Goal: Transaction & Acquisition: Subscribe to service/newsletter

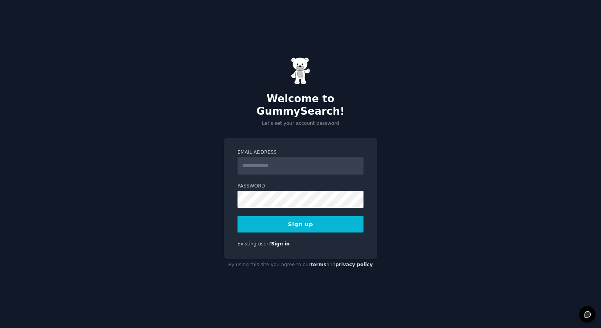
click at [333, 160] on input "Email Address" at bounding box center [300, 165] width 126 height 17
click at [285, 219] on button "Sign up" at bounding box center [300, 224] width 126 height 16
click at [203, 198] on div "**********" at bounding box center [300, 164] width 601 height 328
click at [237, 216] on button "Sign up" at bounding box center [300, 224] width 126 height 16
click at [303, 223] on button "Sign up" at bounding box center [300, 224] width 126 height 16
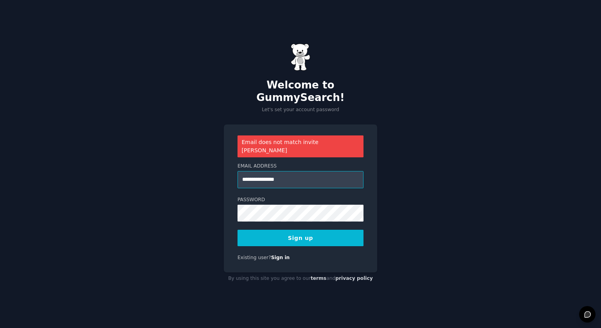
click at [258, 171] on input "**********" at bounding box center [300, 179] width 126 height 17
type input "**********"
click at [237, 230] on button "Sign up" at bounding box center [300, 238] width 126 height 16
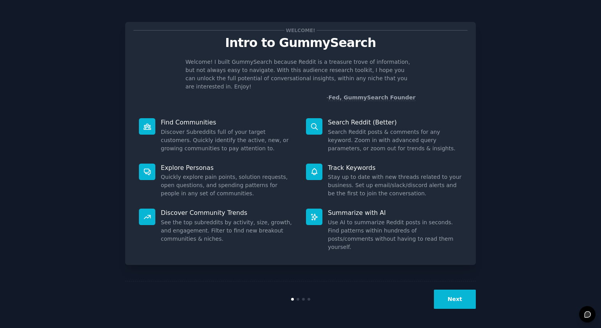
click at [464, 291] on button "Next" at bounding box center [455, 298] width 42 height 19
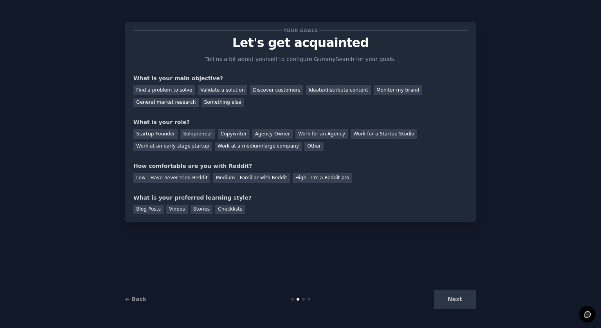
click at [449, 295] on div "Next" at bounding box center [417, 298] width 117 height 19
drag, startPoint x: 449, startPoint y: 295, endPoint x: 444, endPoint y: 299, distance: 6.6
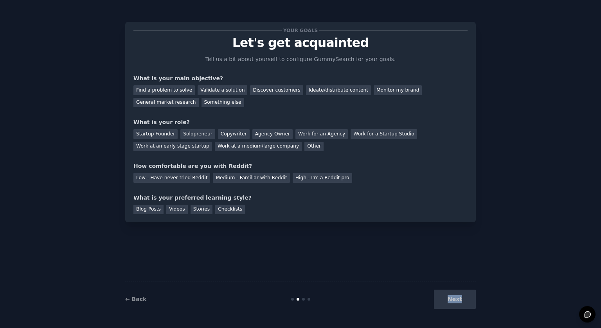
click at [444, 299] on div "Next" at bounding box center [417, 298] width 117 height 19
click at [385, 267] on div "Your goals Let's get acquainted Tell us a bit about yourself to configure Gummy…" at bounding box center [300, 164] width 350 height 306
click at [306, 89] on div "Ideate/distribute content" at bounding box center [338, 90] width 65 height 10
click at [199, 98] on div "General market research" at bounding box center [165, 103] width 65 height 10
click at [304, 147] on div "Other" at bounding box center [313, 147] width 19 height 10
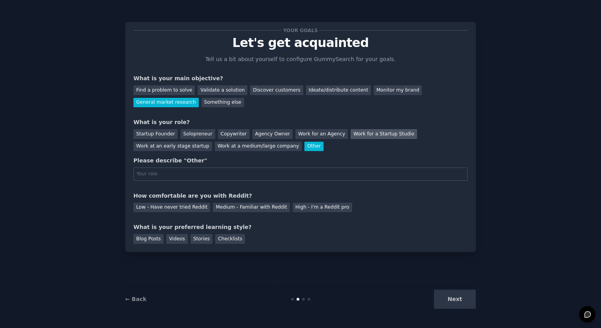
click at [390, 131] on div "Startup Founder Solopreneur Copywriter Agency Owner Work for an Agency Work for…" at bounding box center [300, 138] width 334 height 25
click at [378, 132] on div "Work for a Startup Studio" at bounding box center [383, 134] width 66 height 10
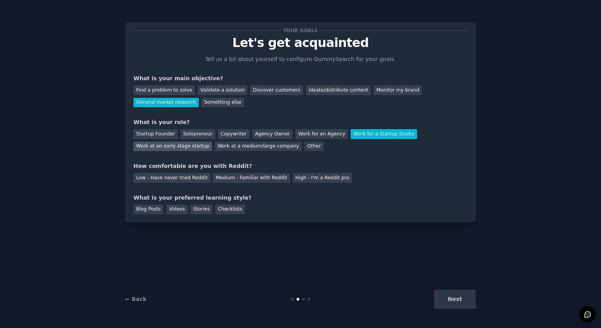
click at [212, 142] on div "Work at an early stage startup" at bounding box center [172, 147] width 79 height 10
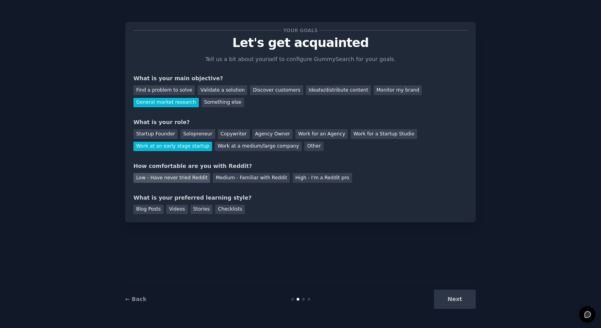
click at [187, 180] on div "Low - Have never tried Reddit" at bounding box center [171, 178] width 77 height 10
click at [176, 210] on div "Videos" at bounding box center [177, 210] width 22 height 10
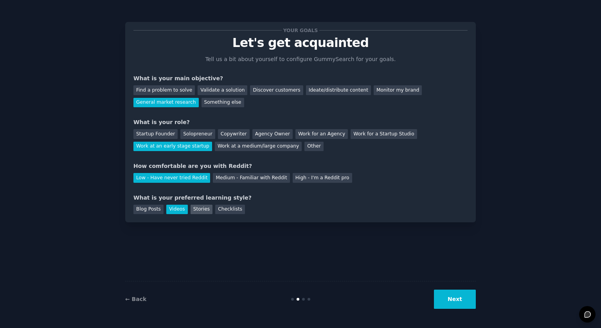
click at [202, 213] on div "Stories" at bounding box center [202, 210] width 22 height 10
click at [462, 296] on button "Next" at bounding box center [455, 298] width 42 height 19
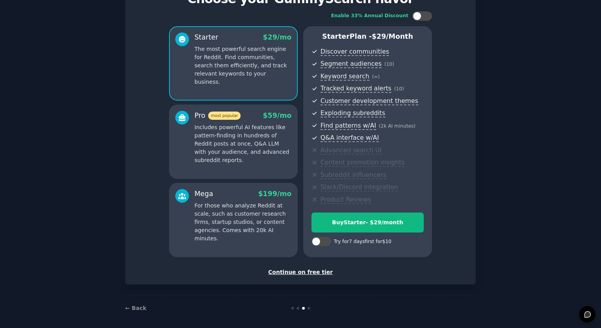
scroll to position [47, 0]
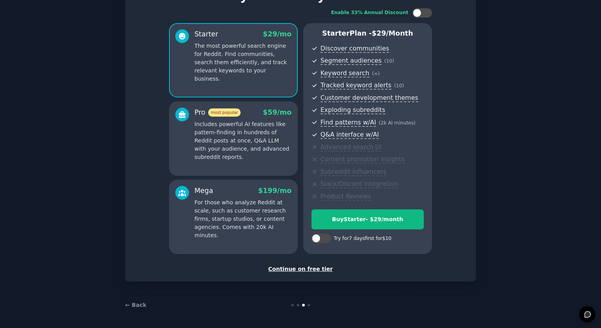
click at [306, 268] on div "Continue on free tier" at bounding box center [300, 269] width 334 height 8
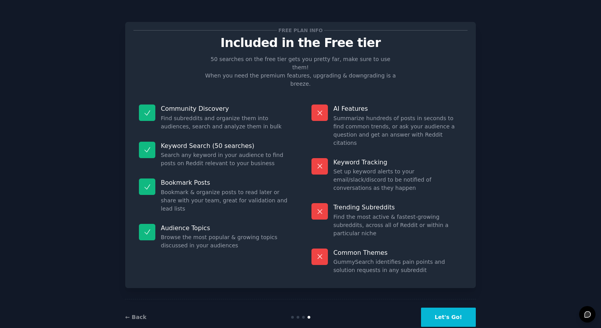
click at [438, 307] on button "Let's Go!" at bounding box center [448, 316] width 55 height 19
